Goal: Find specific page/section: Find specific page/section

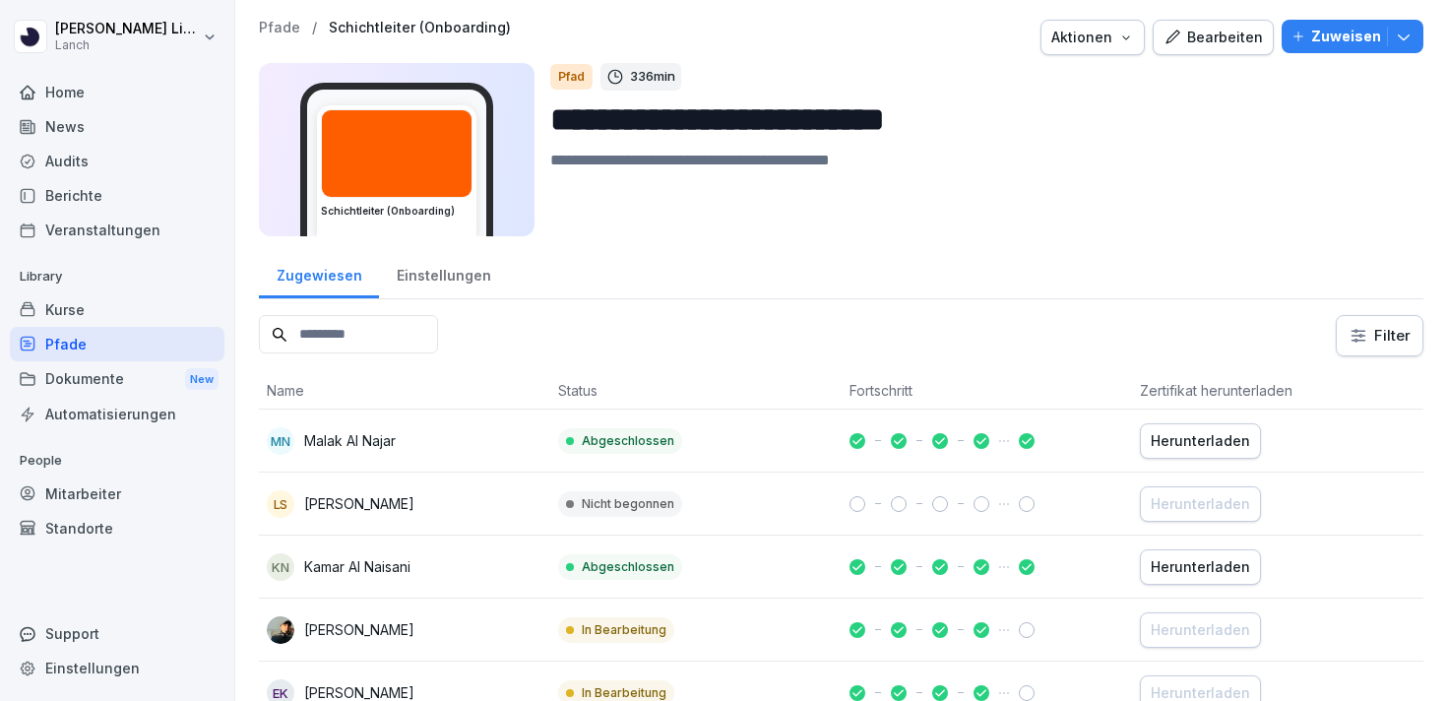
click at [101, 484] on div "Mitarbeiter" at bounding box center [117, 494] width 215 height 34
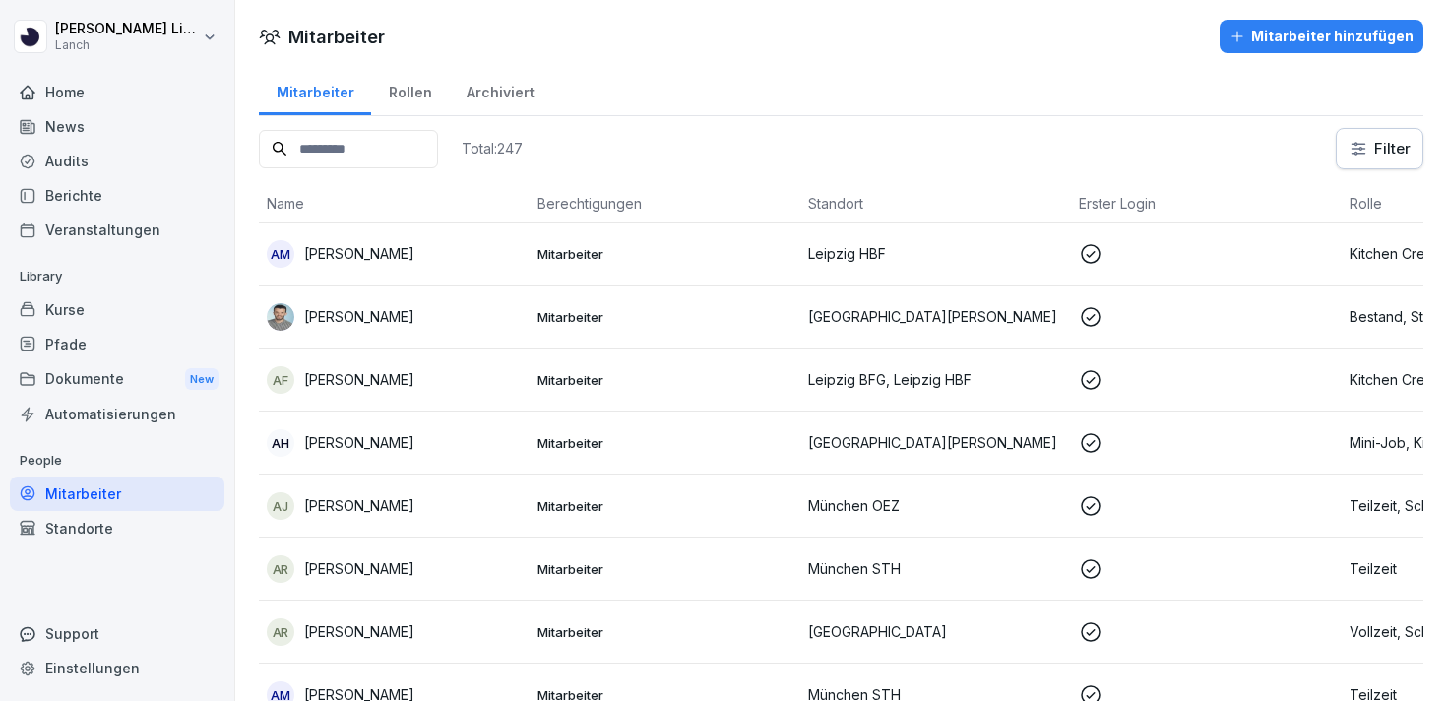
click at [145, 511] on div "Standorte" at bounding box center [117, 528] width 215 height 34
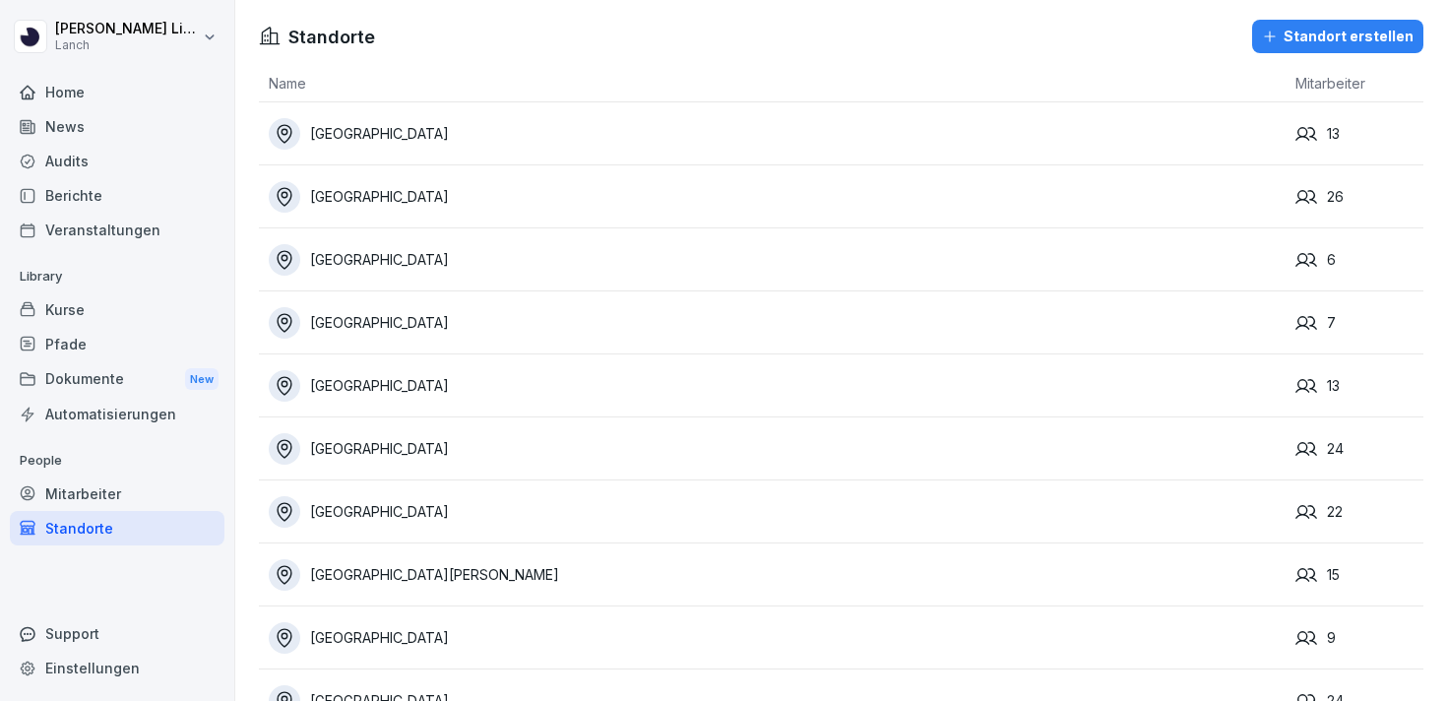
click at [341, 115] on td "[GEOGRAPHIC_DATA]" at bounding box center [772, 133] width 1027 height 63
click at [333, 132] on div "[GEOGRAPHIC_DATA]" at bounding box center [777, 134] width 1017 height 32
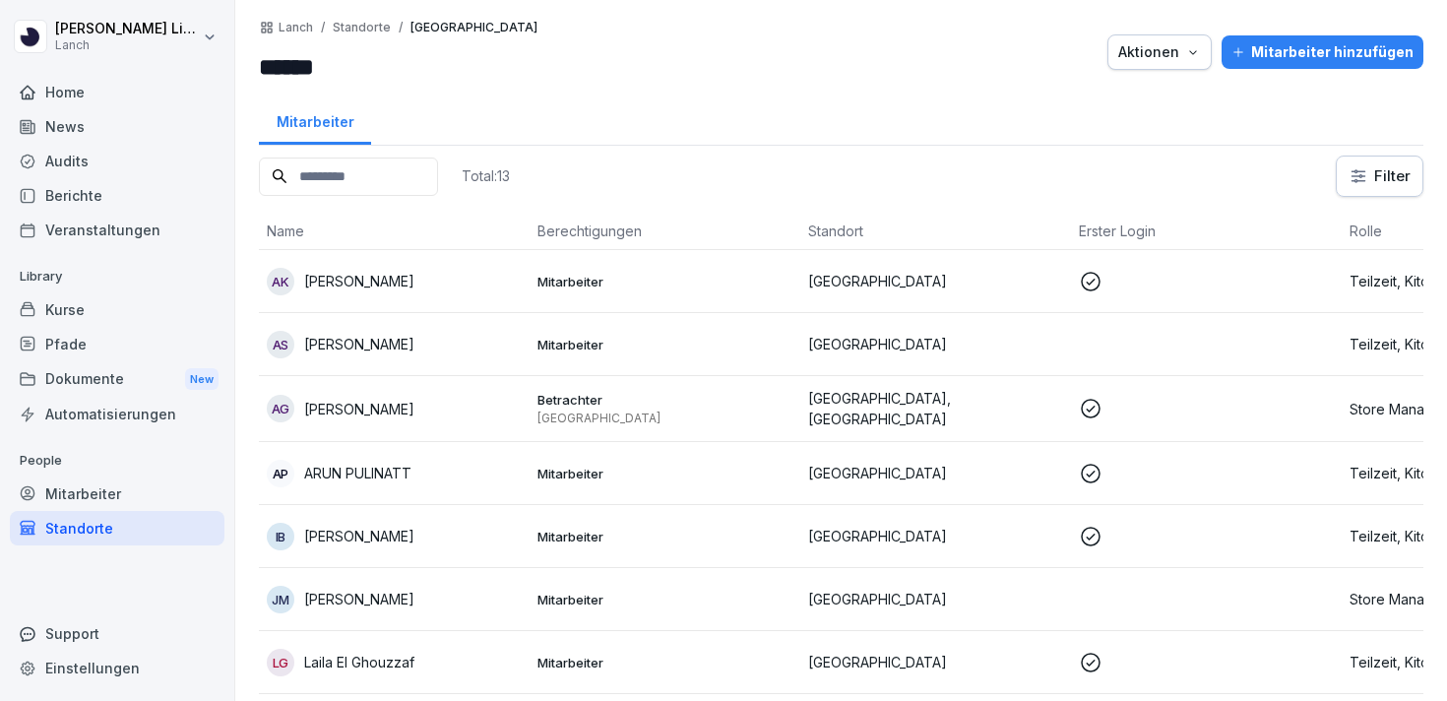
scroll to position [371, 0]
